Goal: Information Seeking & Learning: Check status

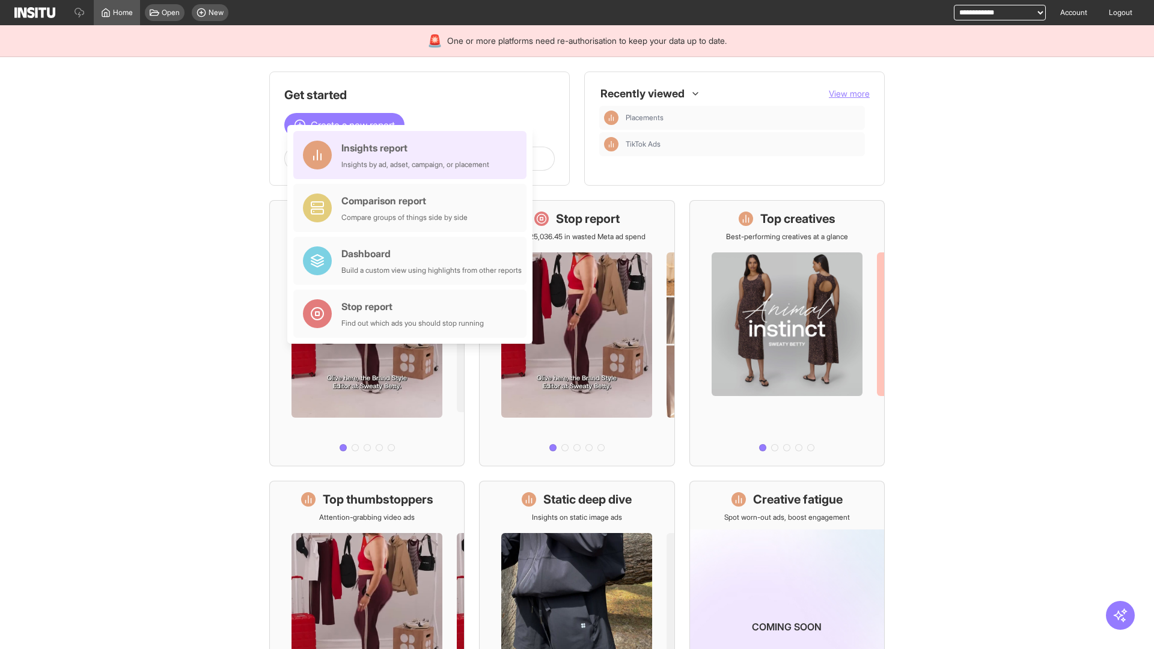
click at [413, 155] on div "Insights report Insights by ad, adset, campaign, or placement" at bounding box center [415, 155] width 148 height 29
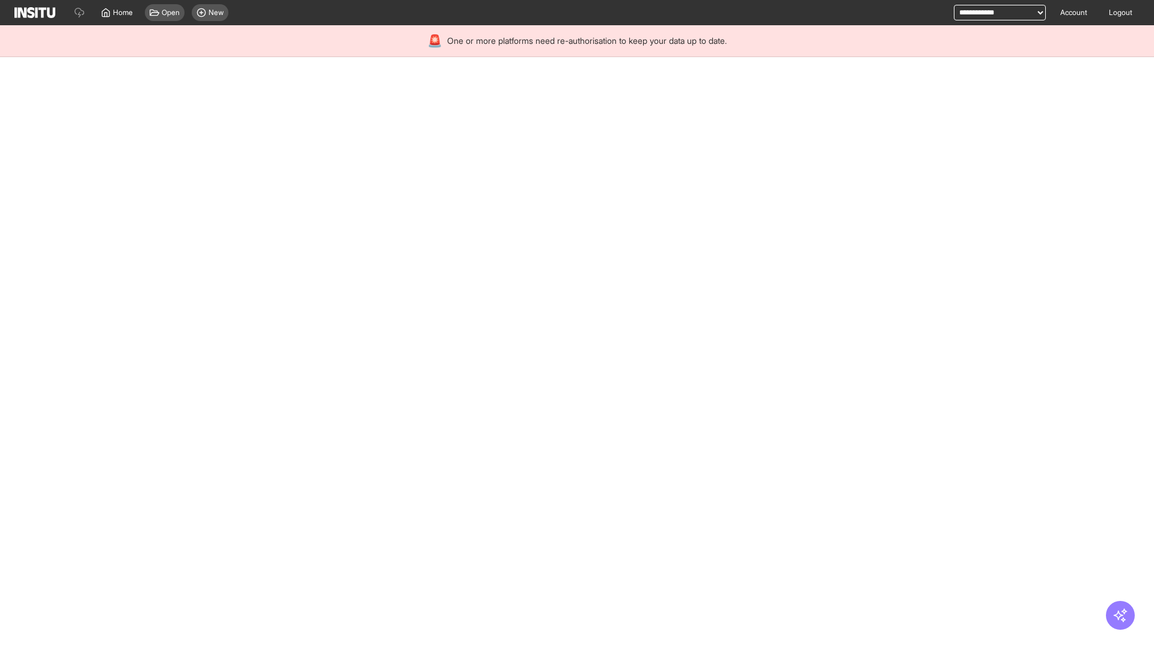
select select "**"
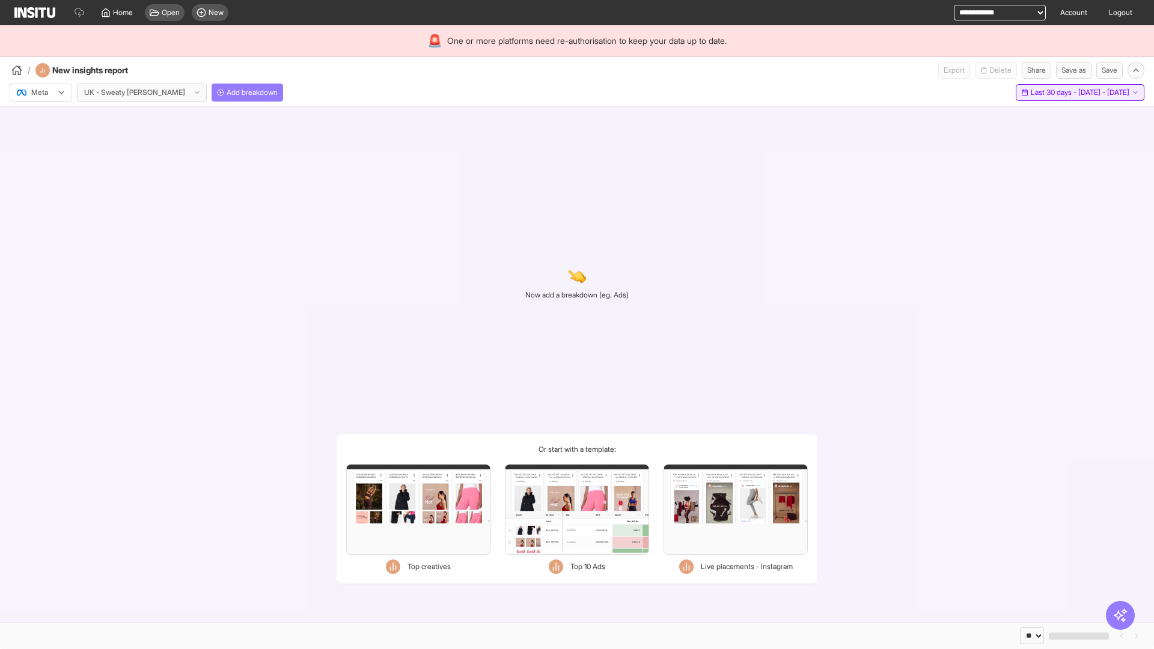
click at [1052, 93] on span "Last 30 days - [DATE] - [DATE]" at bounding box center [1080, 93] width 99 height 10
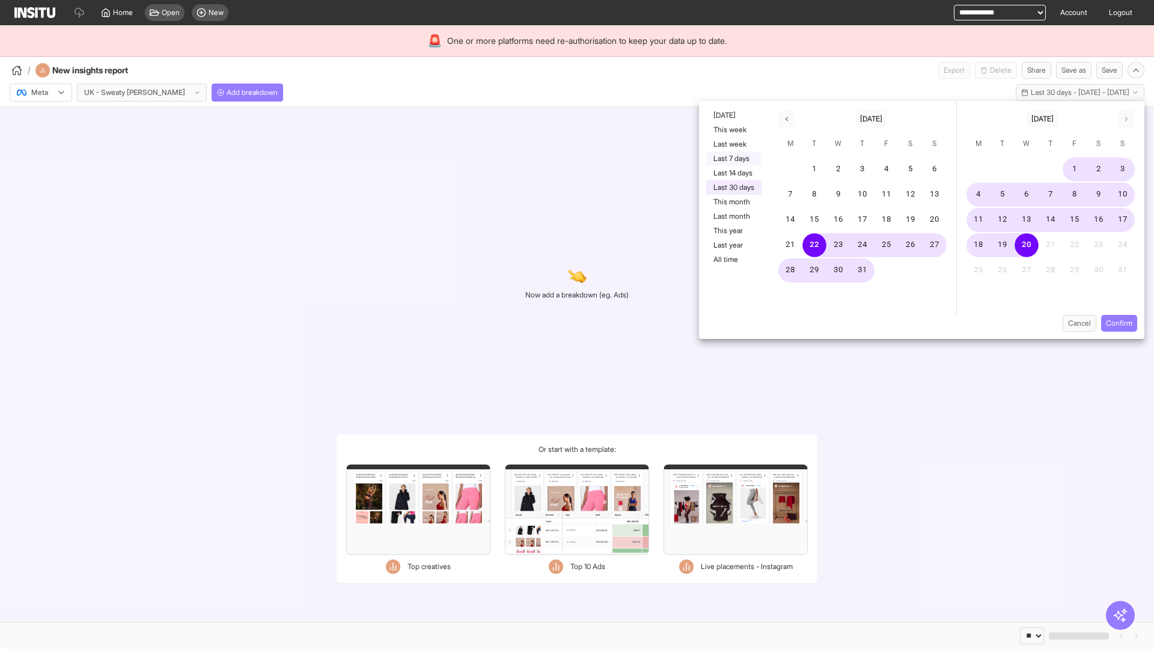
click at [733, 159] on button "Last 7 days" at bounding box center [733, 158] width 55 height 14
